Goal: Information Seeking & Learning: Learn about a topic

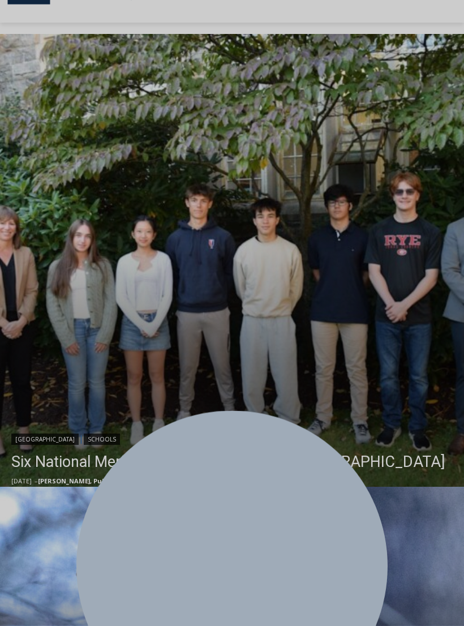
scroll to position [208, 0]
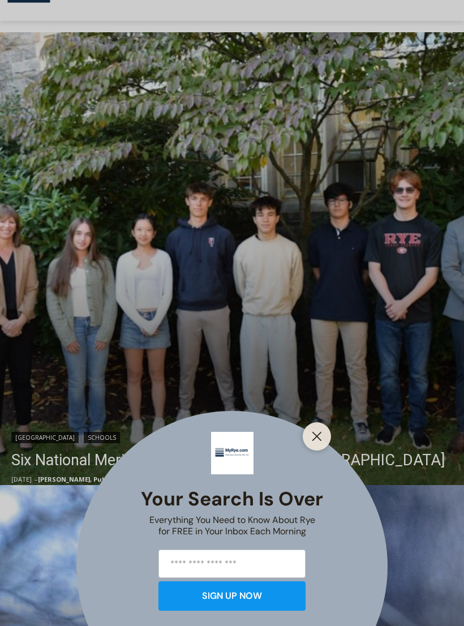
click at [247, 274] on div "Your Search is Over Everything You Need to Know About Rye for FREE in Your Inbo…" at bounding box center [232, 313] width 464 height 626
click at [212, 292] on div "Your Search is Over Everything You Need to Know About Rye for FREE in Your Inbo…" at bounding box center [232, 313] width 464 height 626
click at [324, 445] on button "Close" at bounding box center [317, 437] width 16 height 16
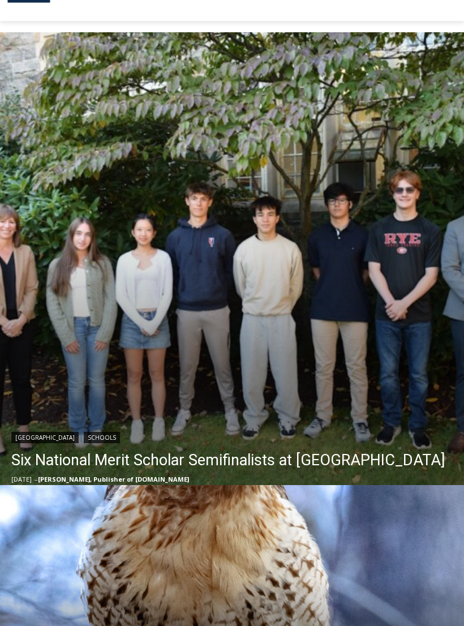
click at [284, 399] on img "Read More Six National Merit Scholar Semifinalists at Rye High" at bounding box center [232, 264] width 464 height 464
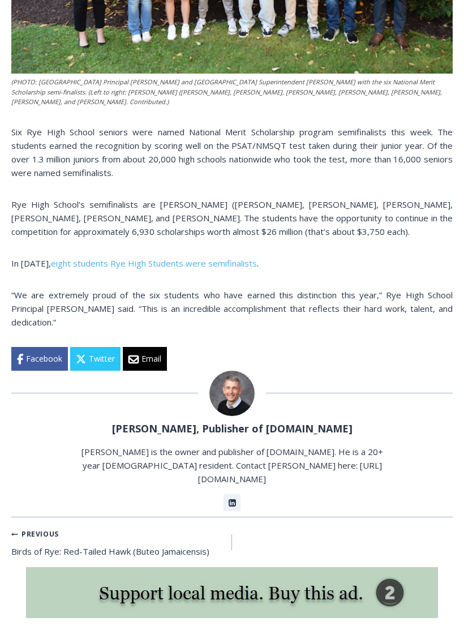
scroll to position [381, 0]
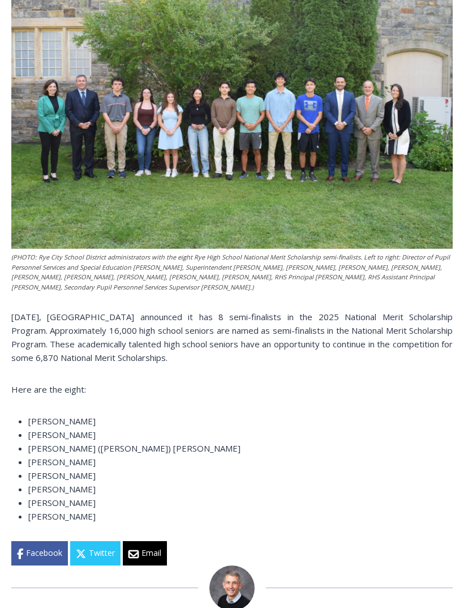
scroll to position [439, 0]
